Goal: Task Accomplishment & Management: Use online tool/utility

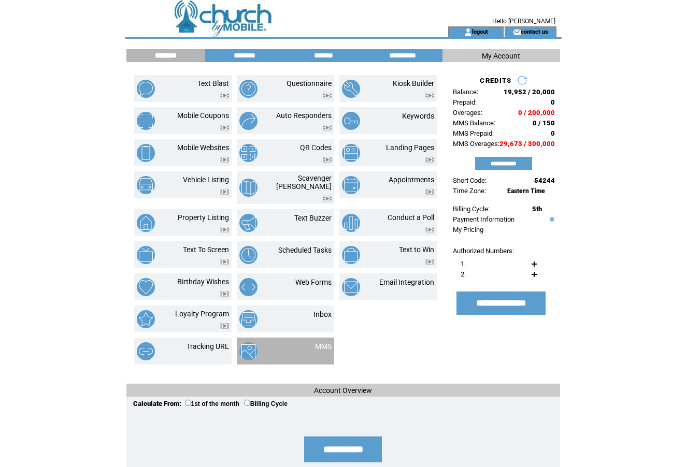
click at [319, 338] on td "MMS" at bounding box center [285, 351] width 97 height 27
click at [330, 342] on link "MMS" at bounding box center [323, 346] width 17 height 8
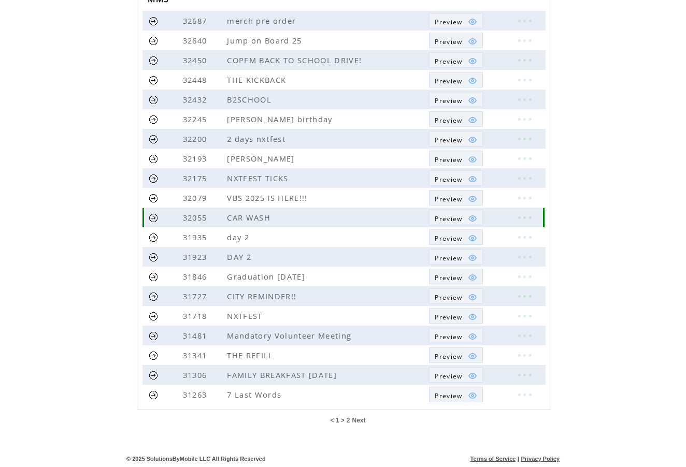
scroll to position [143, 0]
click at [352, 420] on span "Next" at bounding box center [358, 420] width 13 height 7
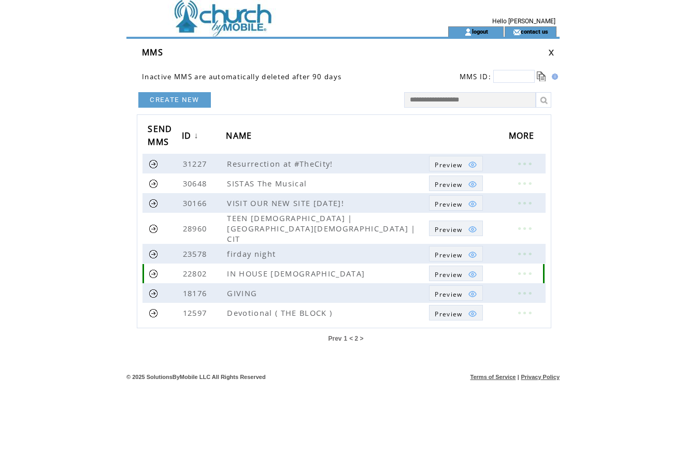
click at [149, 269] on link at bounding box center [154, 274] width 10 height 10
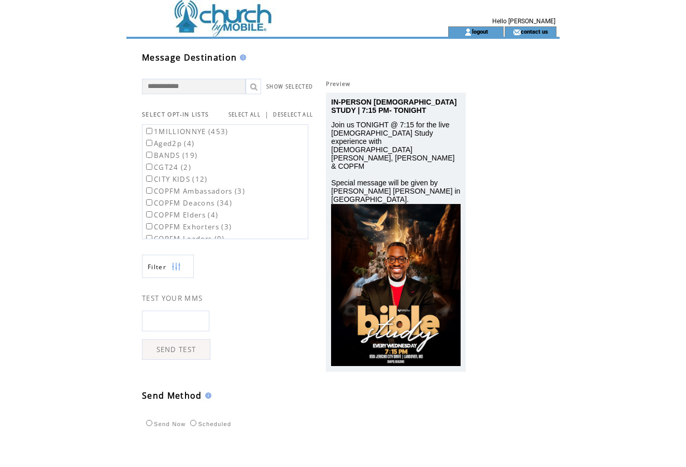
click at [260, 112] on link "SELECT ALL" at bounding box center [244, 114] width 32 height 7
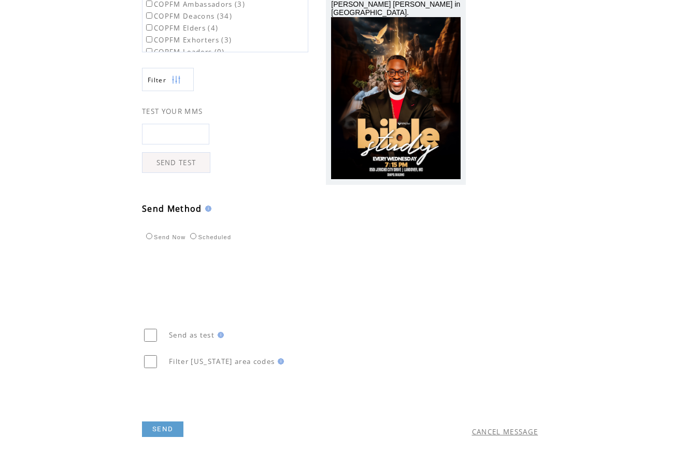
scroll to position [187, 0]
click at [165, 421] on link "SEND" at bounding box center [162, 429] width 41 height 16
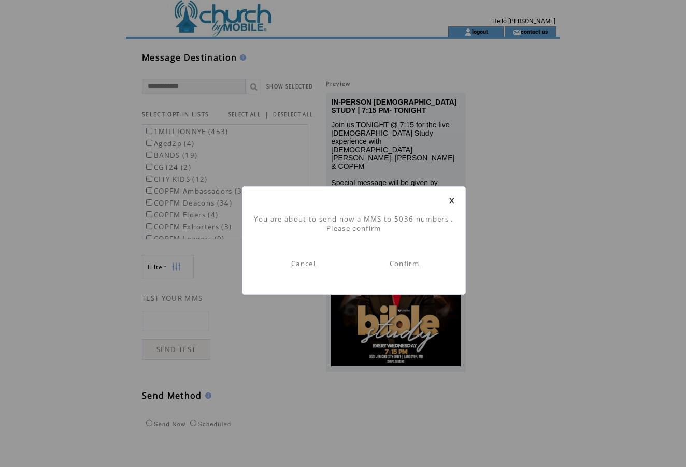
scroll to position [1, 0]
click at [409, 264] on link "Confirm" at bounding box center [404, 263] width 30 height 9
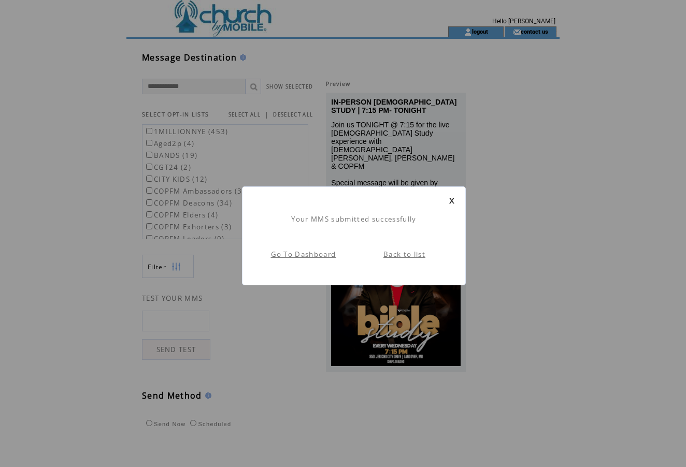
scroll to position [1, 0]
click at [450, 200] on link at bounding box center [451, 200] width 6 height 7
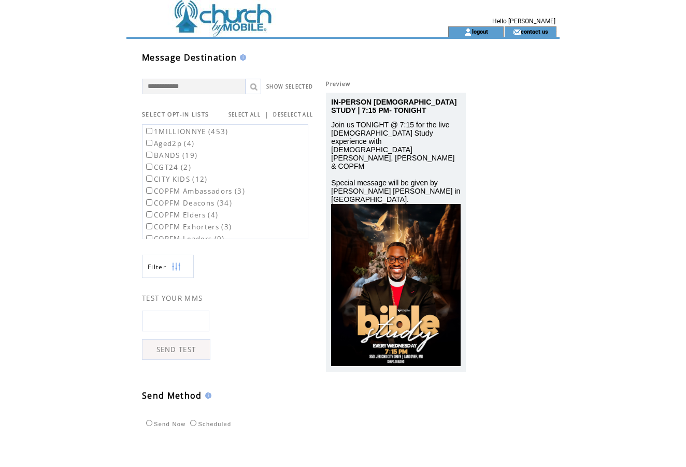
scroll to position [79, 0]
